Goal: Task Accomplishment & Management: Manage account settings

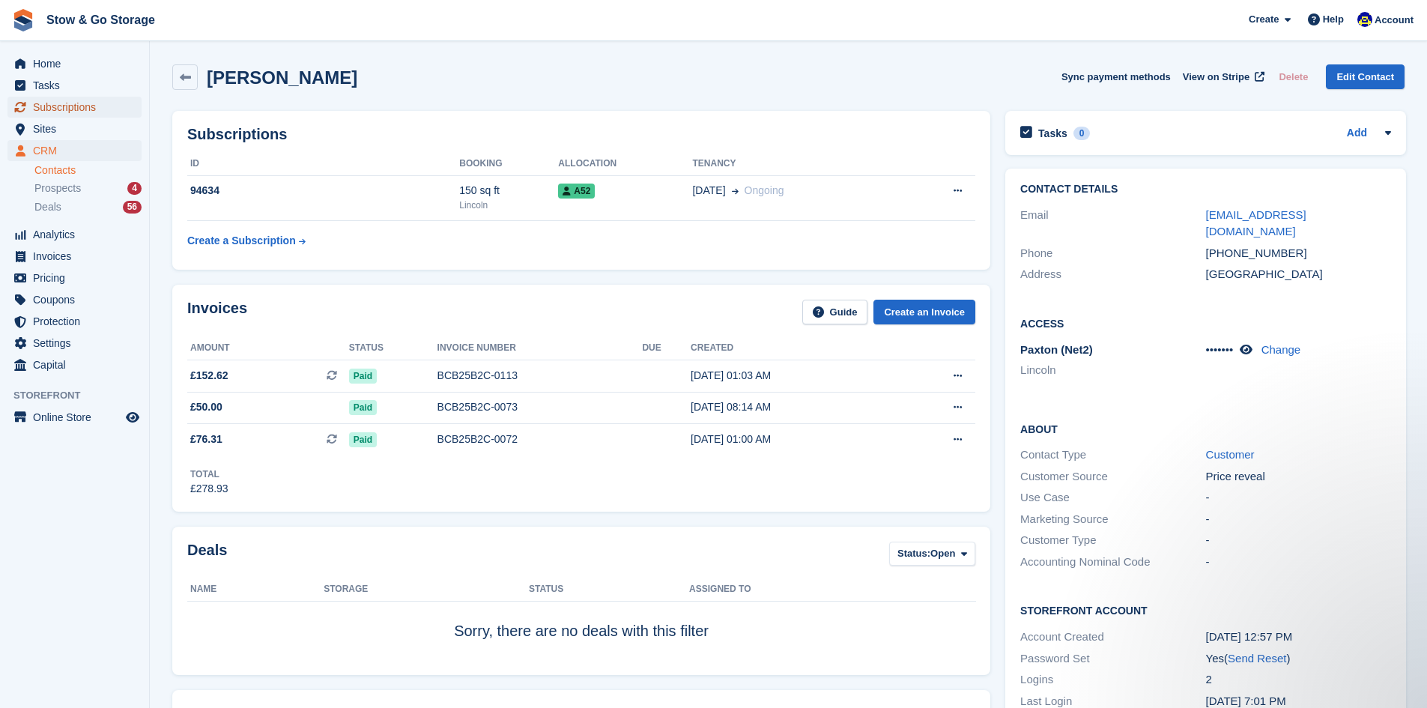
click at [65, 108] on span "Subscriptions" at bounding box center [78, 107] width 90 height 21
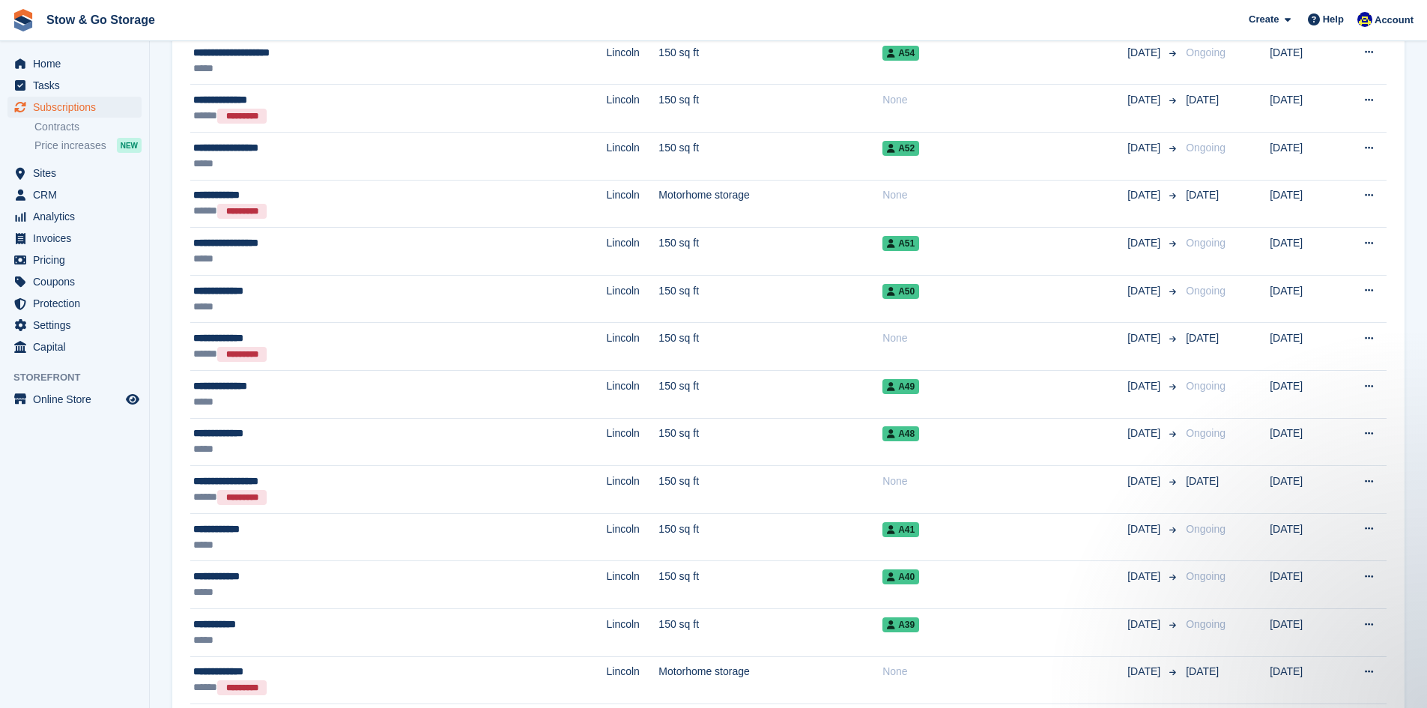
scroll to position [787, 0]
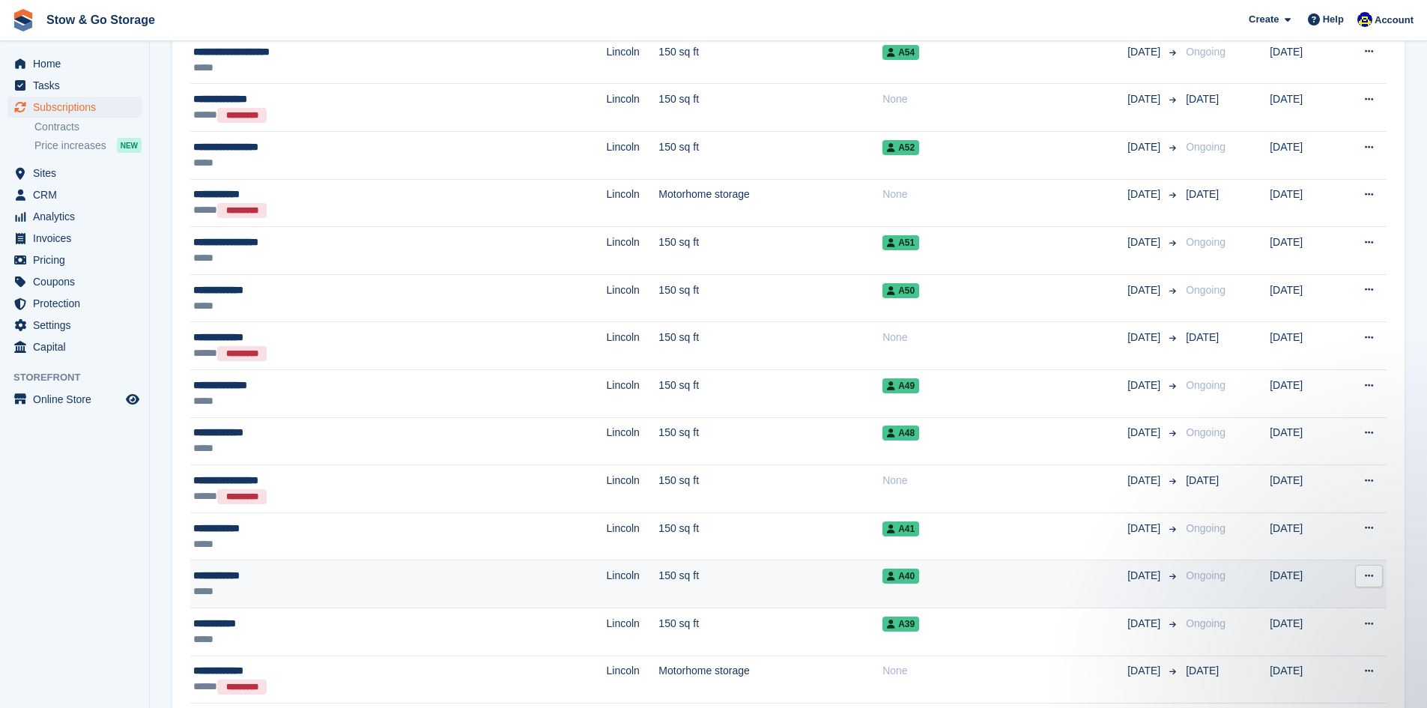
click at [291, 600] on td "**********" at bounding box center [398, 584] width 417 height 48
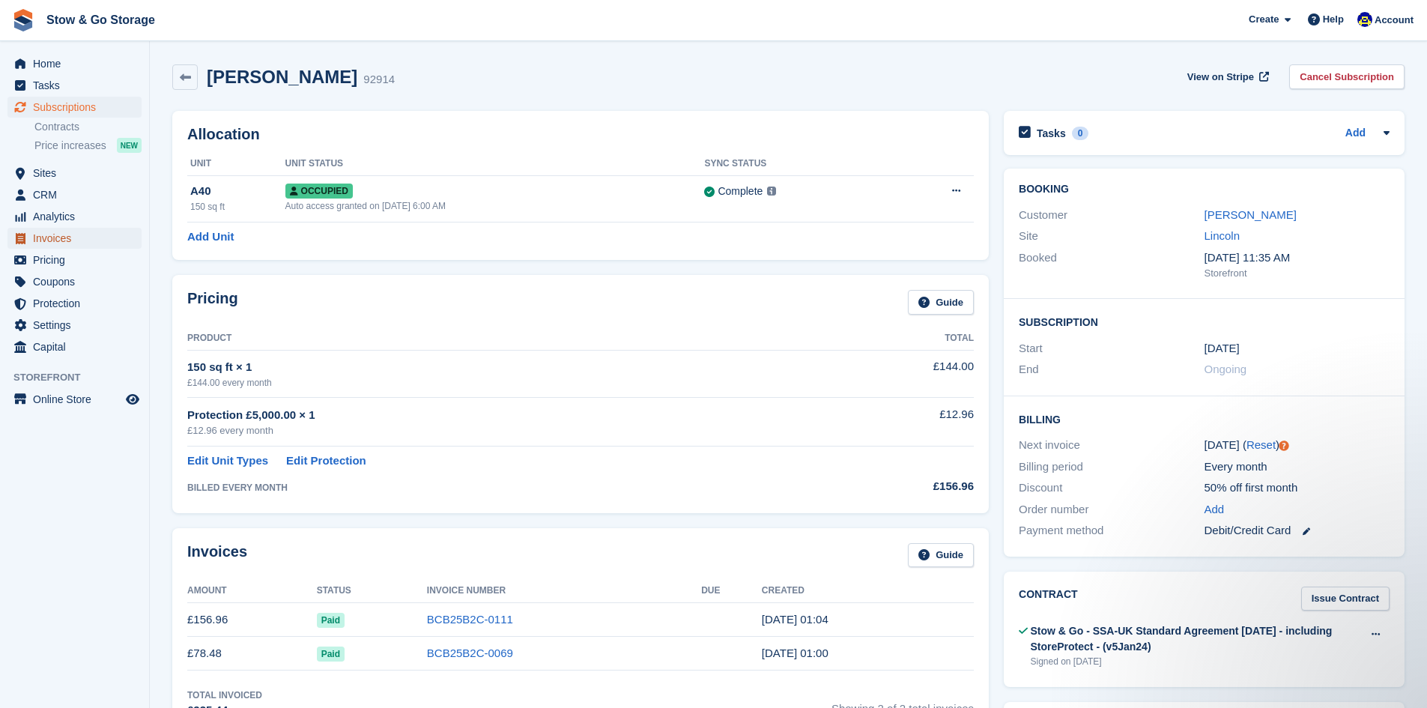
click at [78, 239] on span "Invoices" at bounding box center [78, 238] width 90 height 21
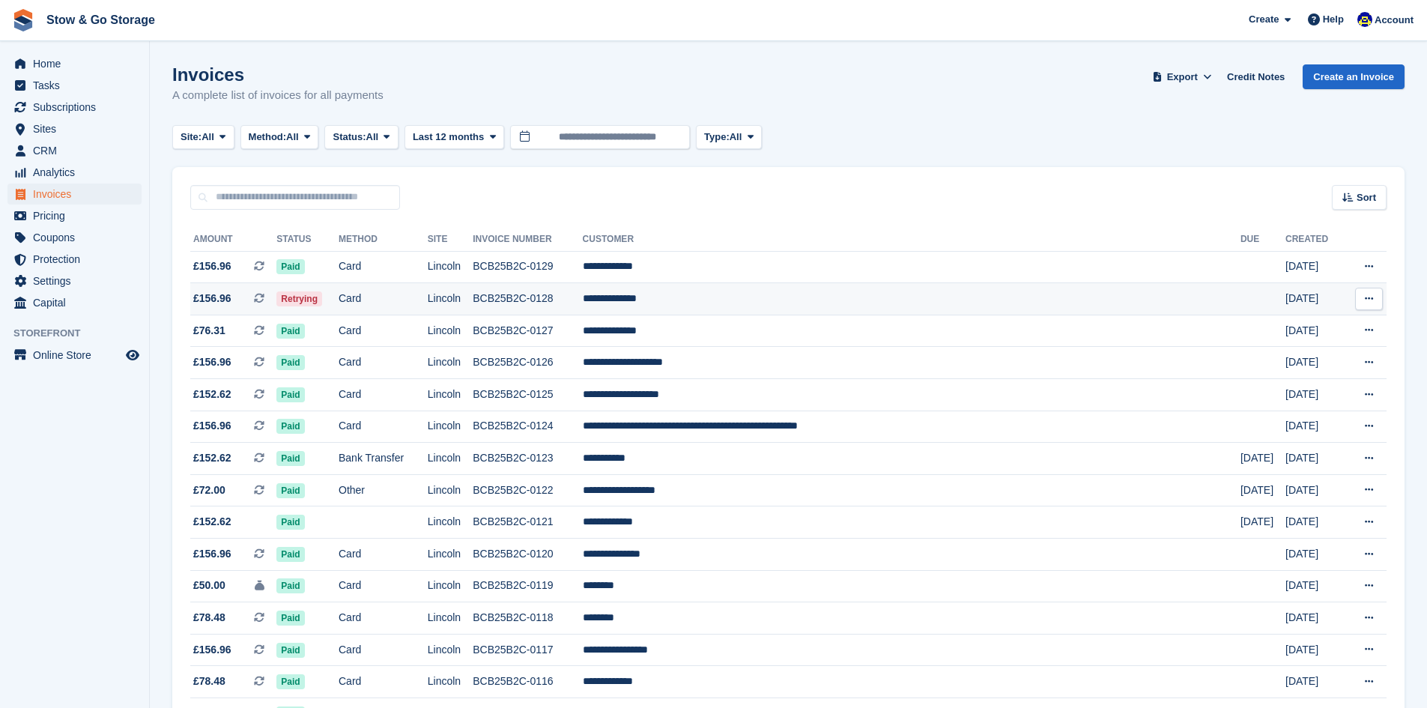
click at [339, 302] on td "Retrying" at bounding box center [307, 299] width 62 height 32
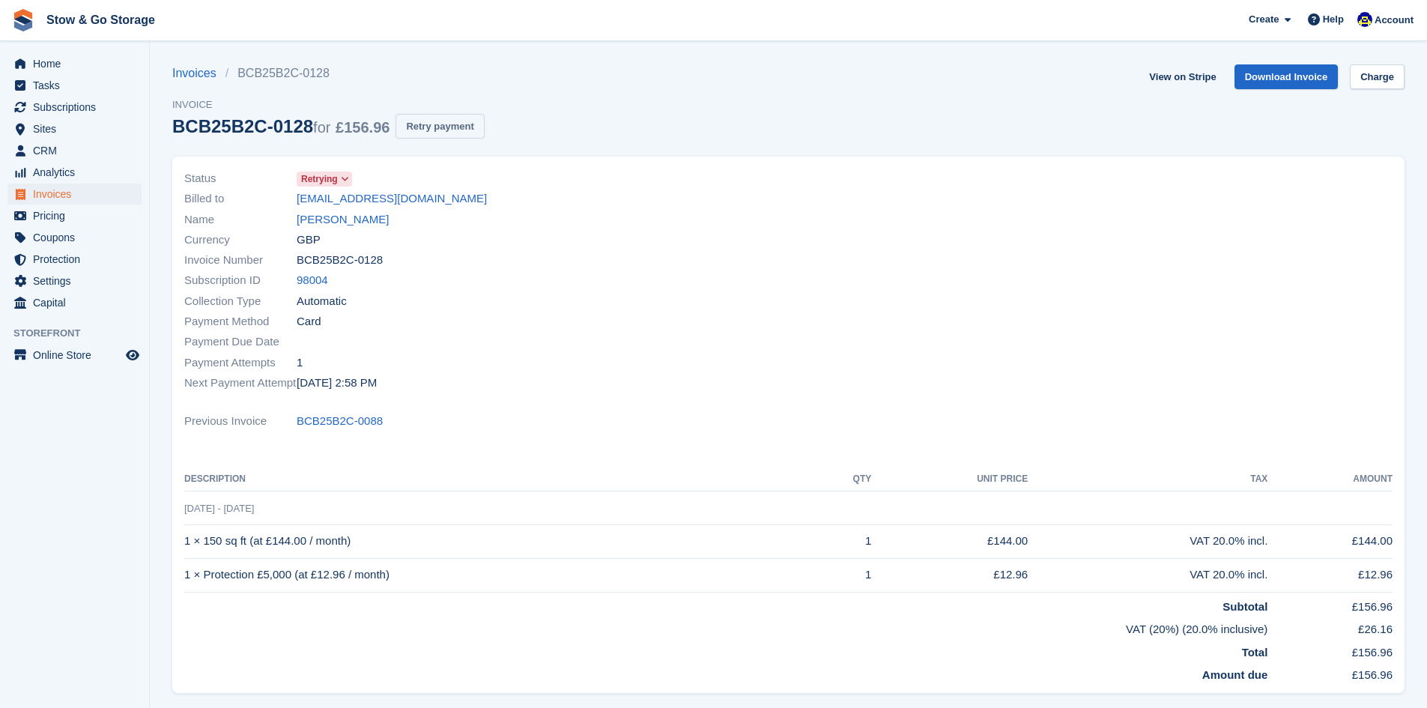
click at [426, 130] on button "Retry payment" at bounding box center [440, 126] width 88 height 25
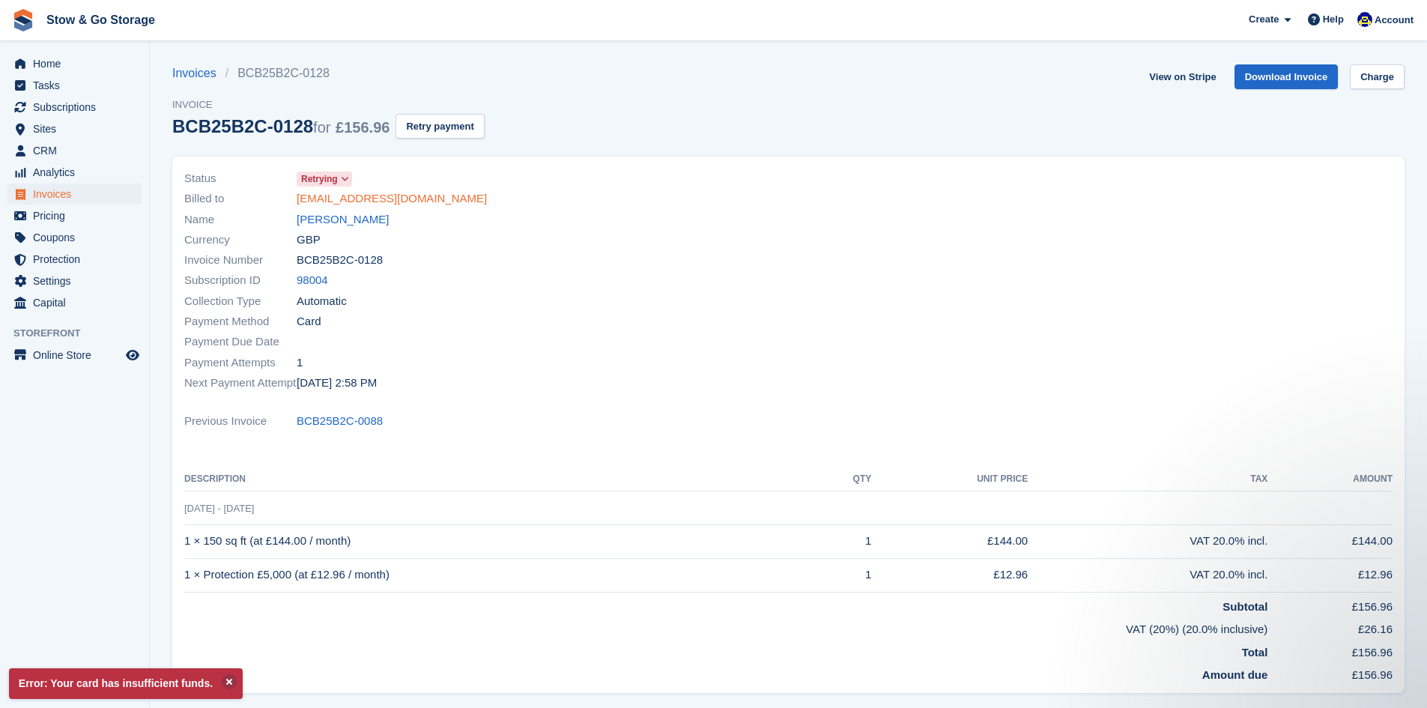
click at [401, 199] on link "ashtonleighm@hotmail.com" at bounding box center [392, 198] width 190 height 17
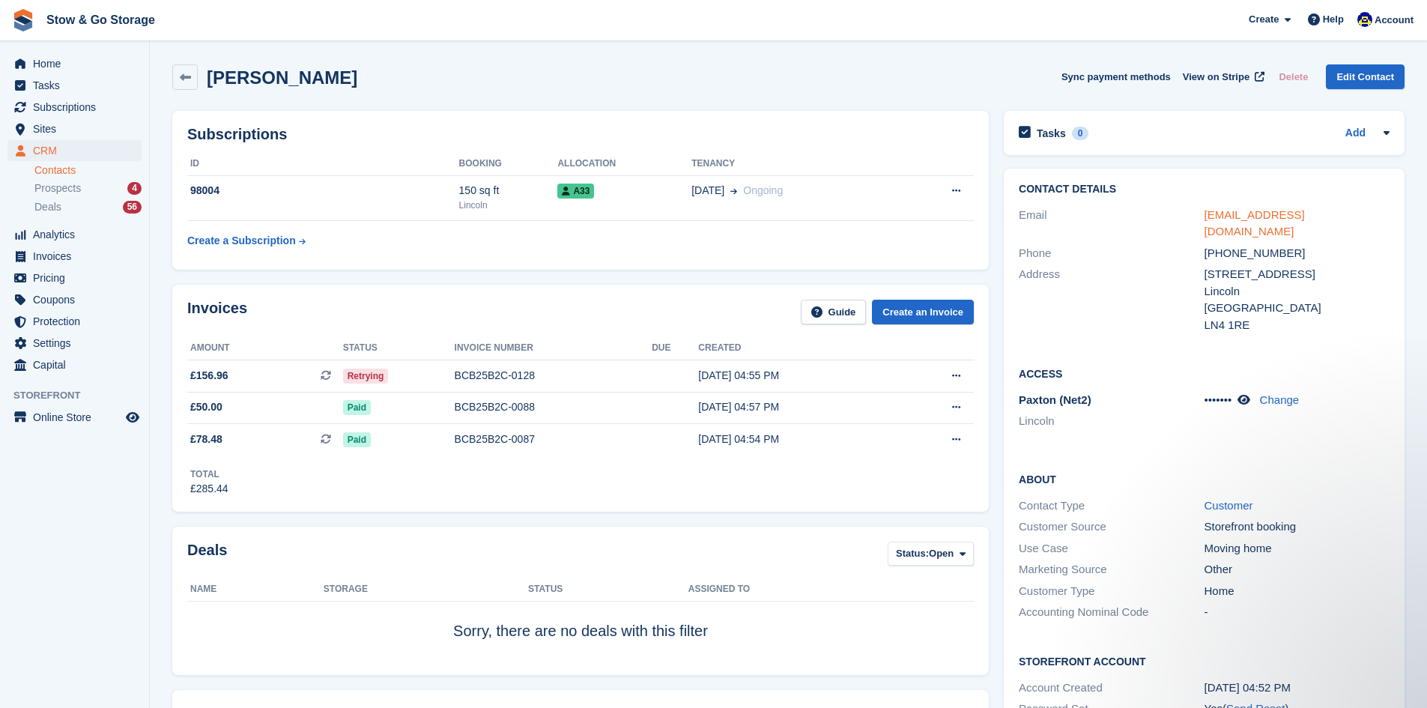
click at [1240, 213] on link "ashtonleighm@hotmail.com" at bounding box center [1255, 223] width 100 height 30
click at [545, 375] on div "BCB25B2C-0128" at bounding box center [554, 376] width 198 height 16
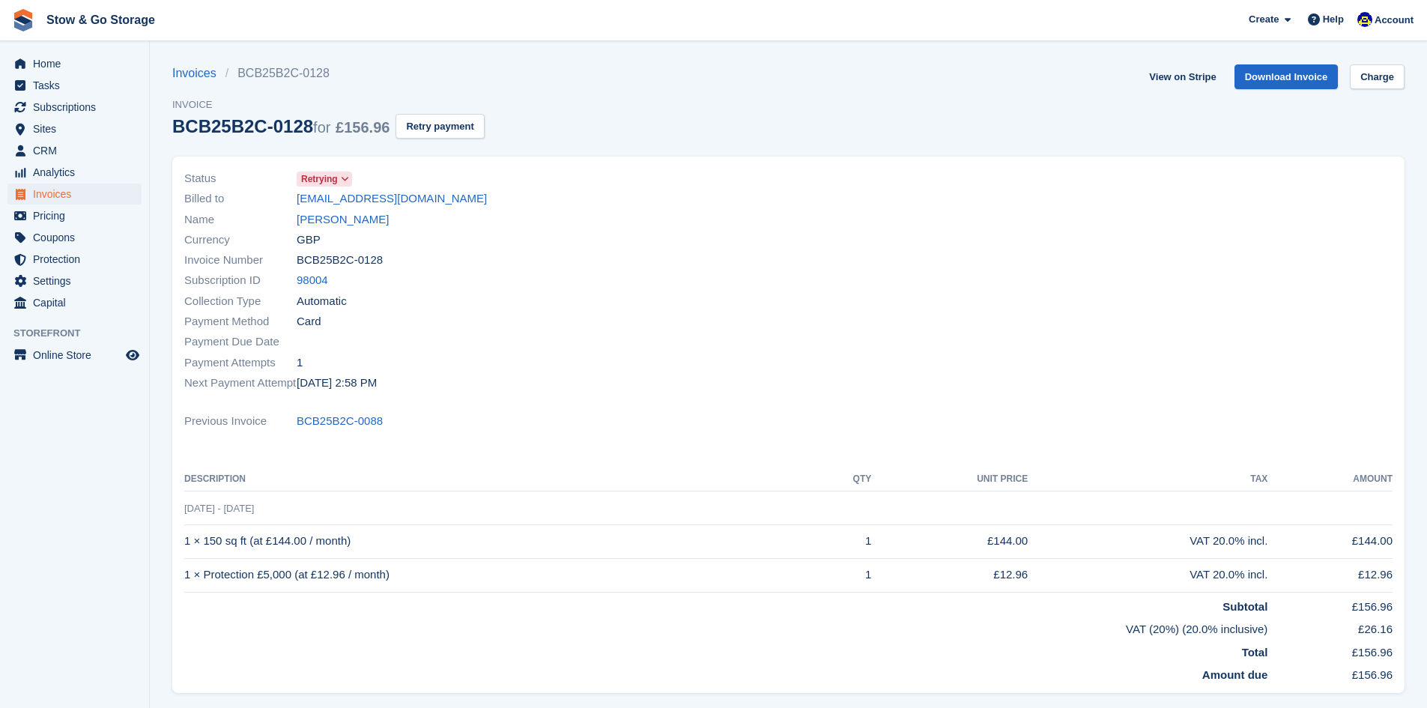
drag, startPoint x: 296, startPoint y: 122, endPoint x: 180, endPoint y: 118, distance: 116.2
click at [180, 118] on div "BCB25B2C-0128 for £156.96" at bounding box center [280, 126] width 217 height 20
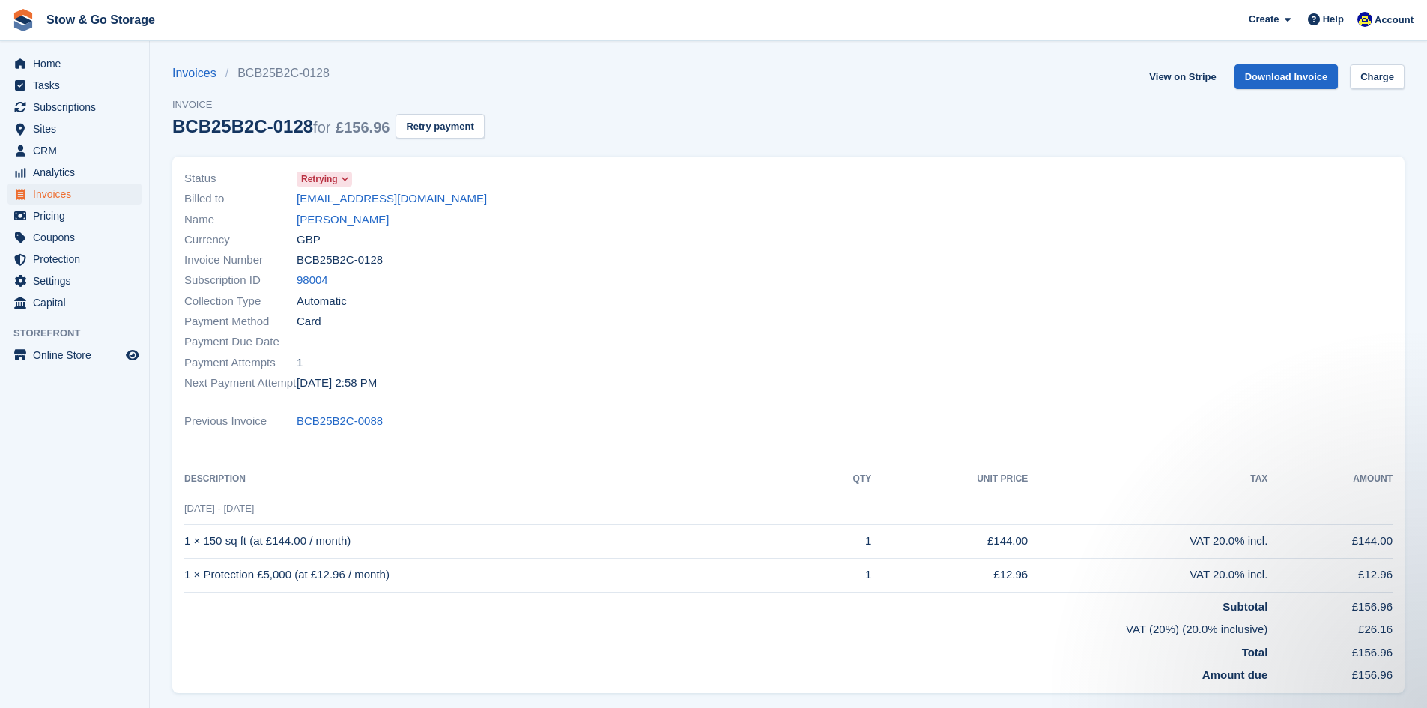
drag, startPoint x: 300, startPoint y: 129, endPoint x: 149, endPoint y: 127, distance: 151.3
click at [149, 127] on div "Home Tasks Subscriptions Subscriptions Subscriptions Contracts Price increases …" at bounding box center [713, 451] width 1427 height 902
click at [199, 133] on div "BCB25B2C-0128 for £156.96" at bounding box center [280, 126] width 217 height 20
drag, startPoint x: 171, startPoint y: 122, endPoint x: 300, endPoint y: 129, distance: 129.0
click at [300, 129] on section "Invoices BCB25B2C-0128 Invoice BCB25B2C-0128 for £156.96 Retry payment View on …" at bounding box center [788, 451] width 1277 height 902
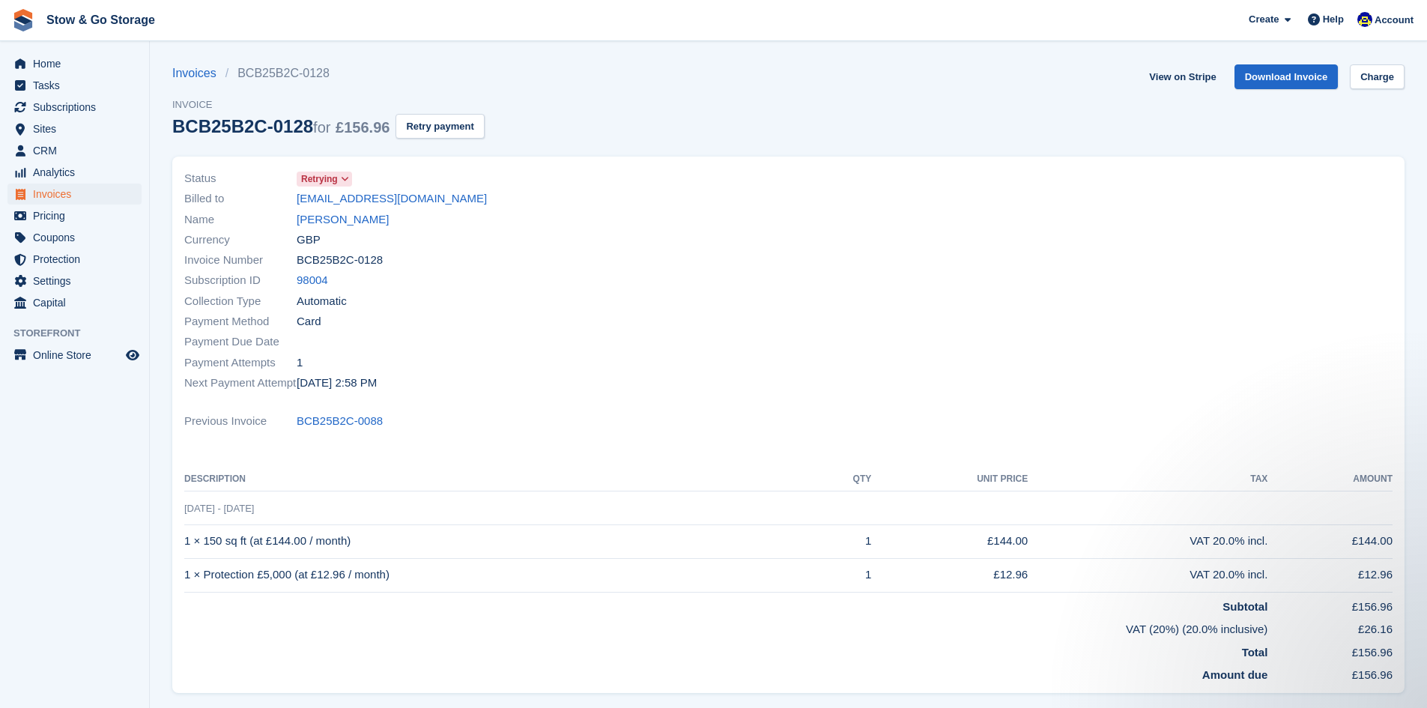
copy div "BCB25B2C-0128"
click at [1284, 82] on link "Download Invoice" at bounding box center [1287, 76] width 104 height 25
